Goal: Transaction & Acquisition: Obtain resource

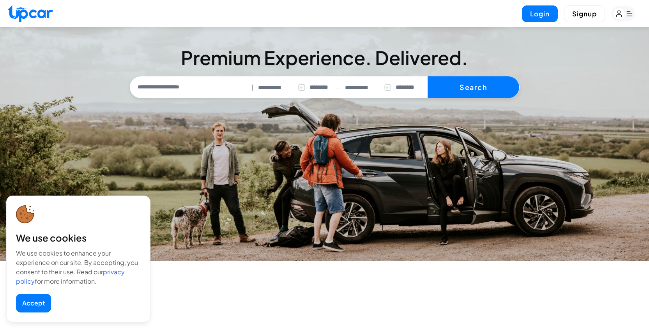
select select "********"
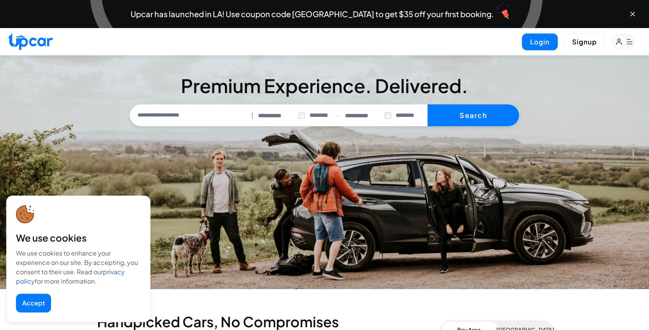
click at [625, 41] on rect "button" at bounding box center [619, 42] width 12 height 12
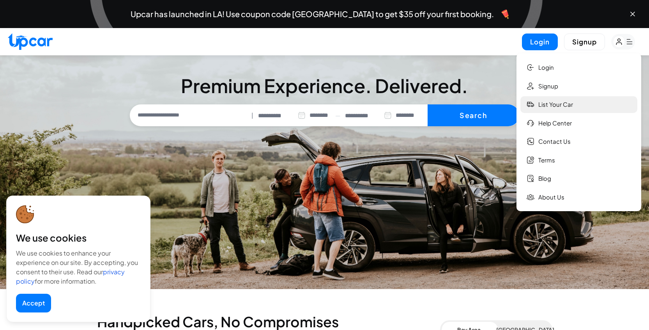
click at [562, 108] on link "List your car" at bounding box center [578, 104] width 117 height 17
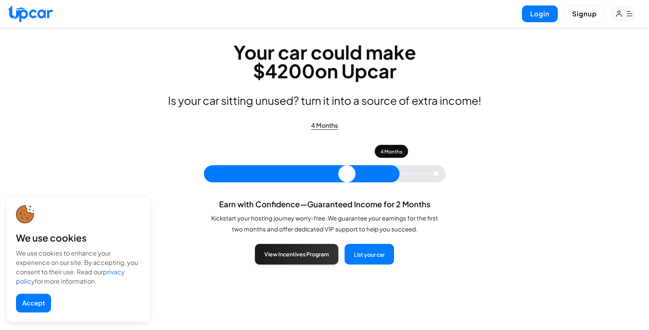
drag, startPoint x: 276, startPoint y: 173, endPoint x: 409, endPoint y: 173, distance: 133.3
click at [409, 173] on input "range" at bounding box center [325, 173] width 242 height 17
type input "*"
click at [437, 169] on input "range" at bounding box center [325, 173] width 242 height 17
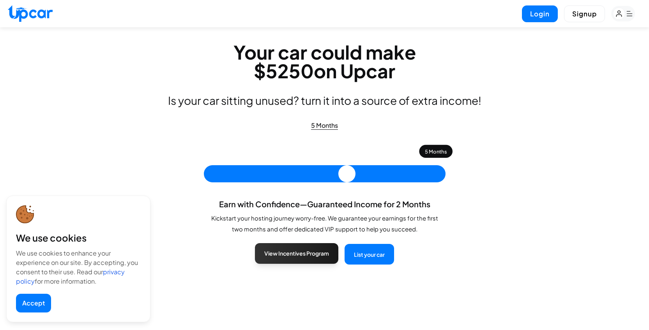
click at [329, 246] on button "View Incentives Program" at bounding box center [296, 253] width 83 height 21
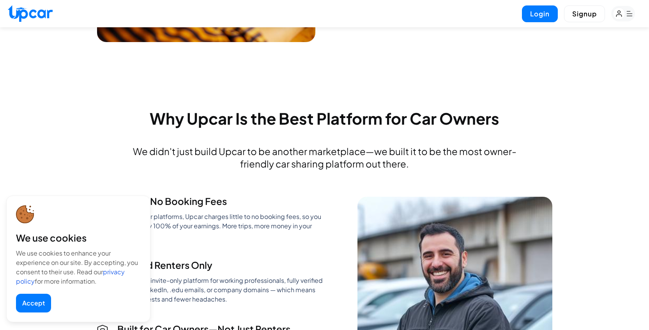
scroll to position [509, 0]
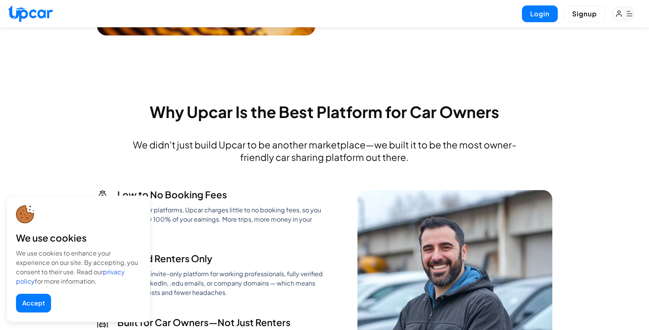
click at [48, 303] on button "Accept" at bounding box center [33, 303] width 35 height 19
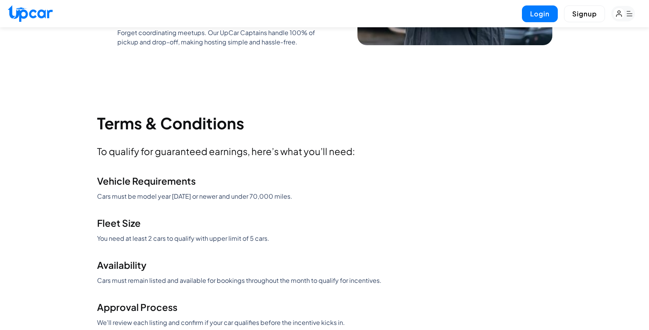
scroll to position [878, 0]
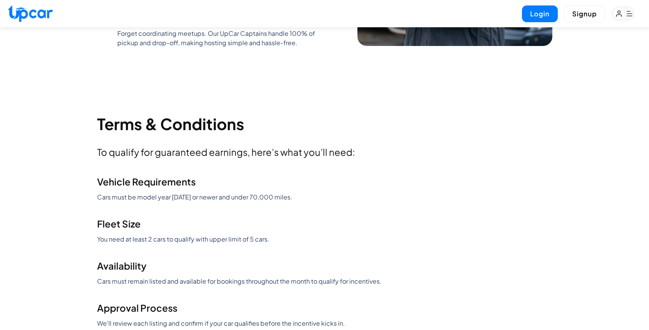
click at [158, 196] on p "Cars must be model year [DATE] or newer and under 70,000 miles." at bounding box center [324, 197] width 455 height 9
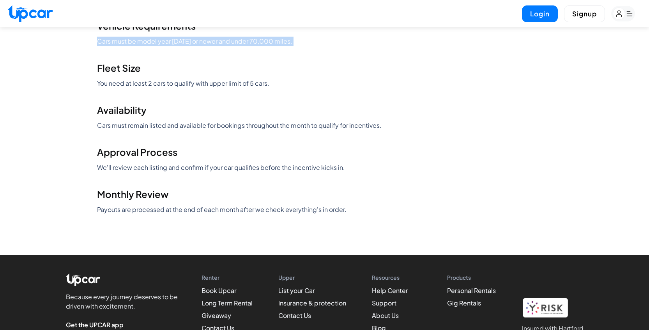
scroll to position [1034, 0]
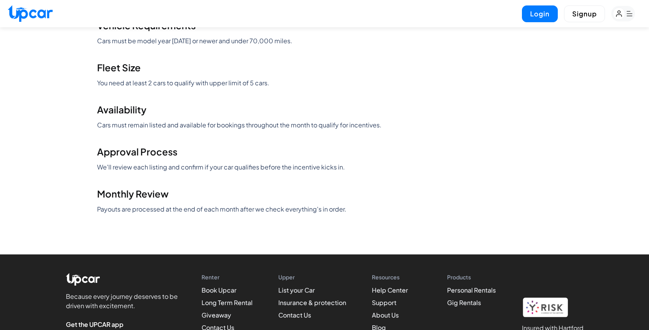
click at [198, 211] on p "Payouts are processed at the end of each month after we check everything's in o…" at bounding box center [324, 209] width 455 height 9
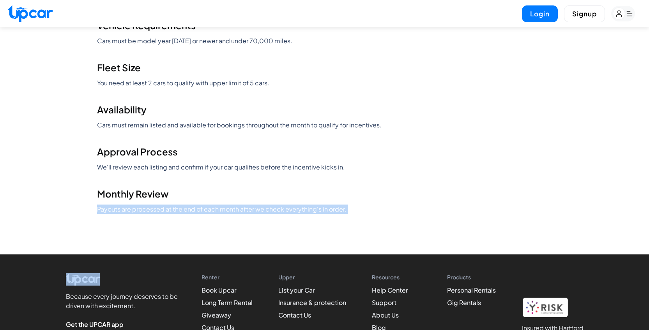
click at [198, 211] on p "Payouts are processed at the end of each month after we check everything's in o…" at bounding box center [324, 209] width 455 height 9
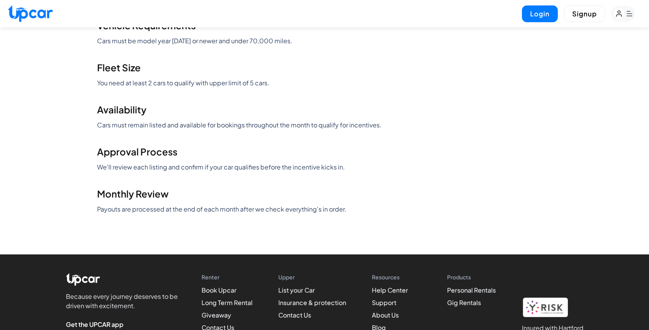
click at [317, 167] on p "We'll review each listing and confirm if your car qualifies before the incentiv…" at bounding box center [324, 167] width 455 height 9
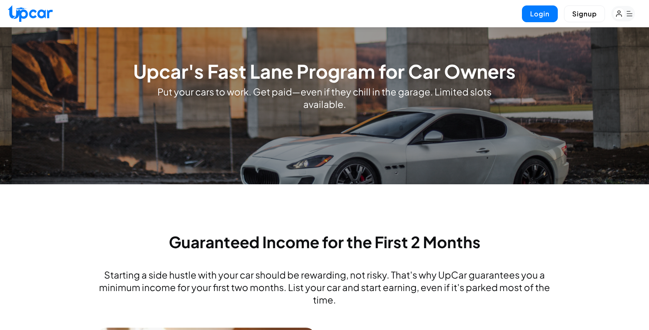
scroll to position [67, 0]
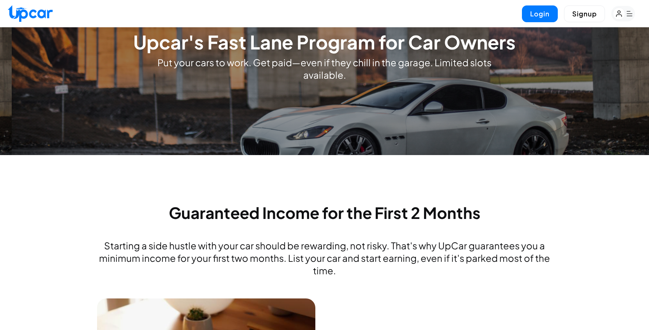
click at [590, 11] on button "Signup" at bounding box center [584, 13] width 41 height 17
select select "**"
